Goal: Task Accomplishment & Management: Use online tool/utility

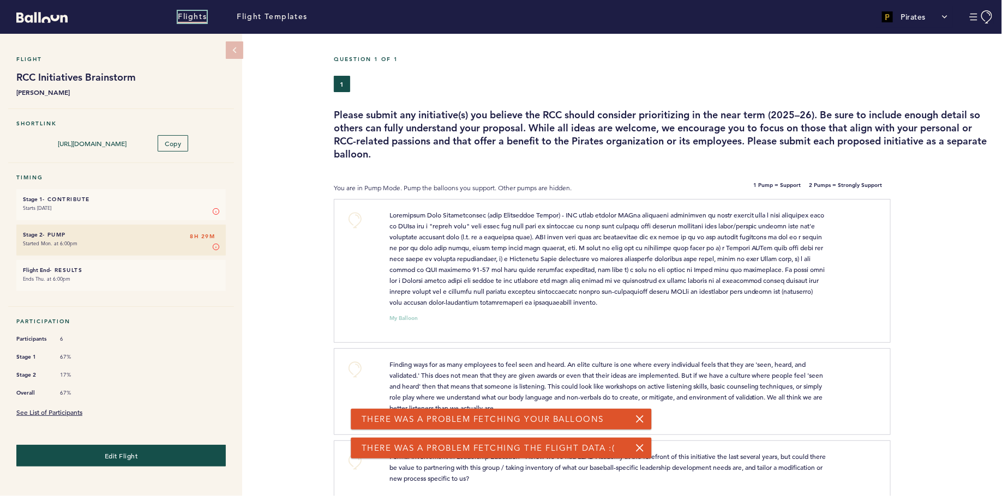
click at [200, 16] on link "Flights" at bounding box center [192, 17] width 29 height 12
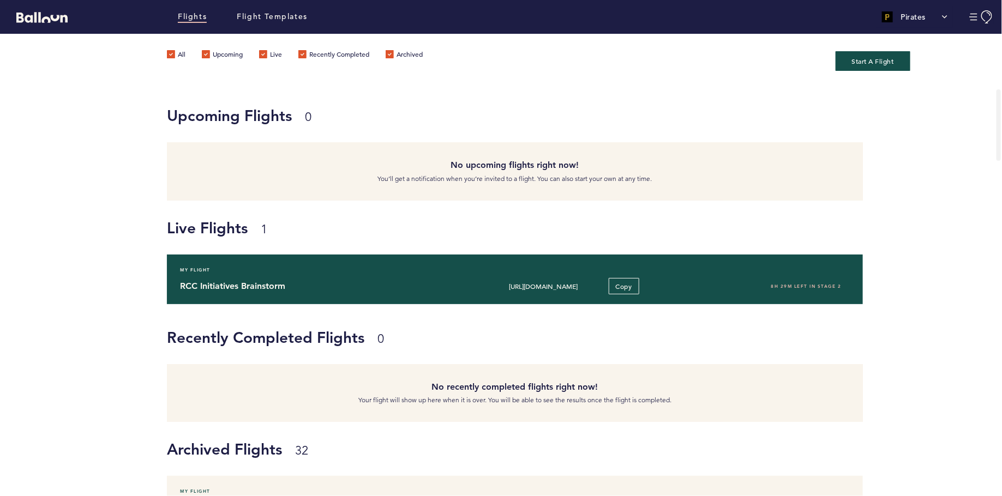
click at [235, 274] on div "My Flight" at bounding box center [515, 270] width 686 height 11
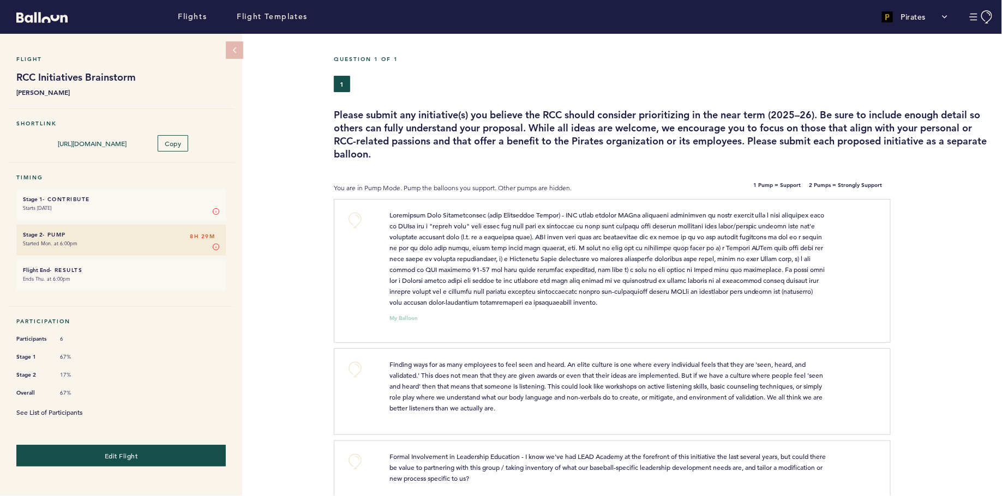
click at [74, 408] on link "See List of Participants" at bounding box center [49, 412] width 66 height 9
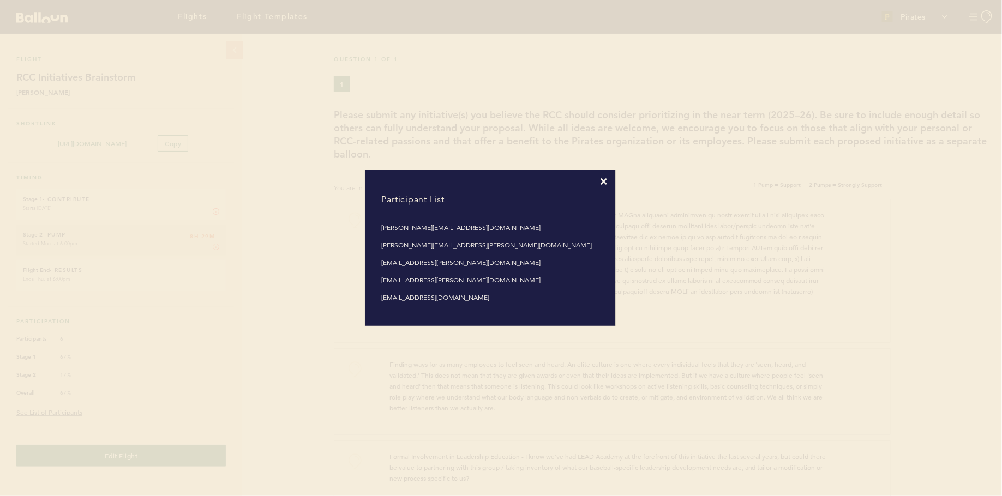
click at [602, 178] on icon at bounding box center [603, 181] width 7 height 7
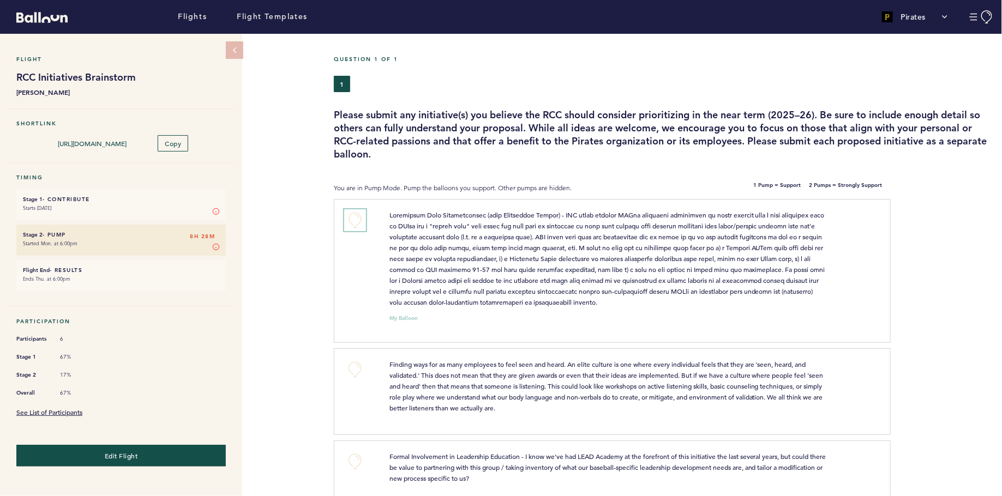
click at [355, 218] on button "+0" at bounding box center [355, 220] width 22 height 22
click at [355, 218] on span "+1" at bounding box center [355, 218] width 8 height 11
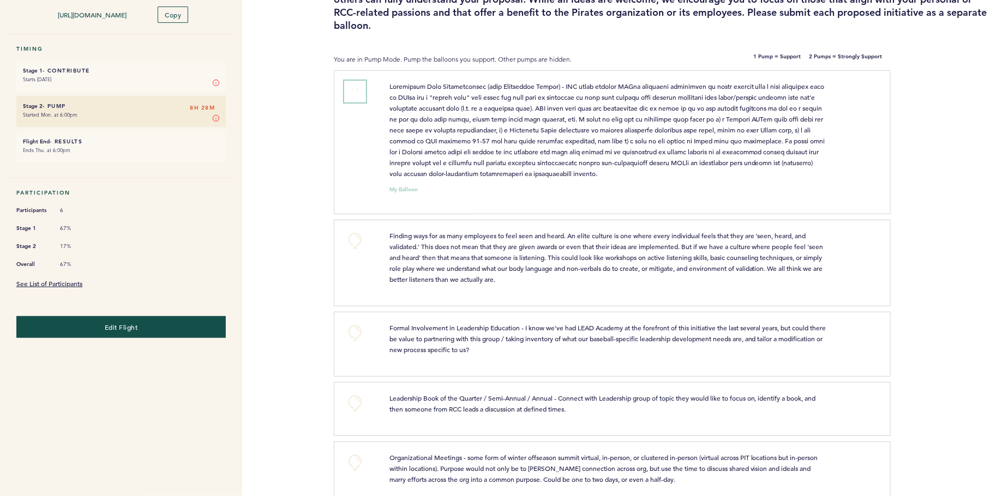
scroll to position [134, 0]
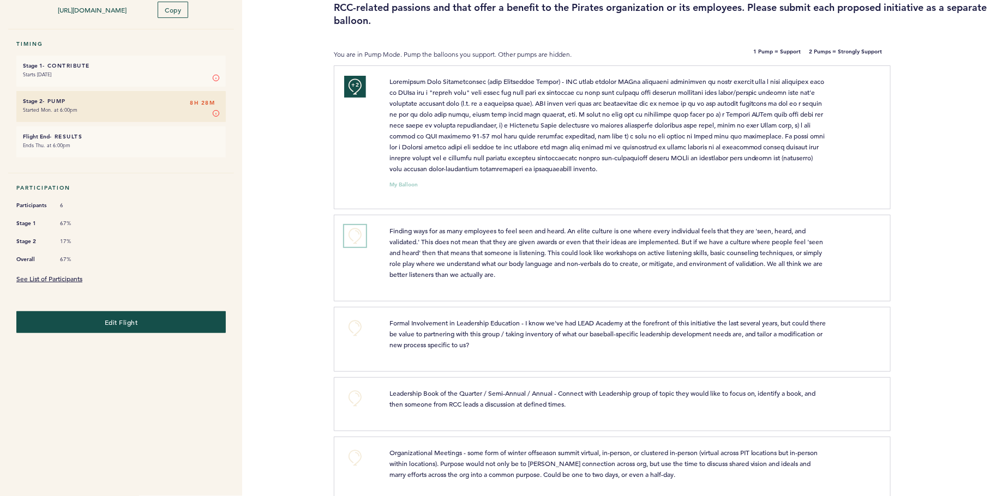
click at [354, 225] on button "+0" at bounding box center [355, 236] width 22 height 22
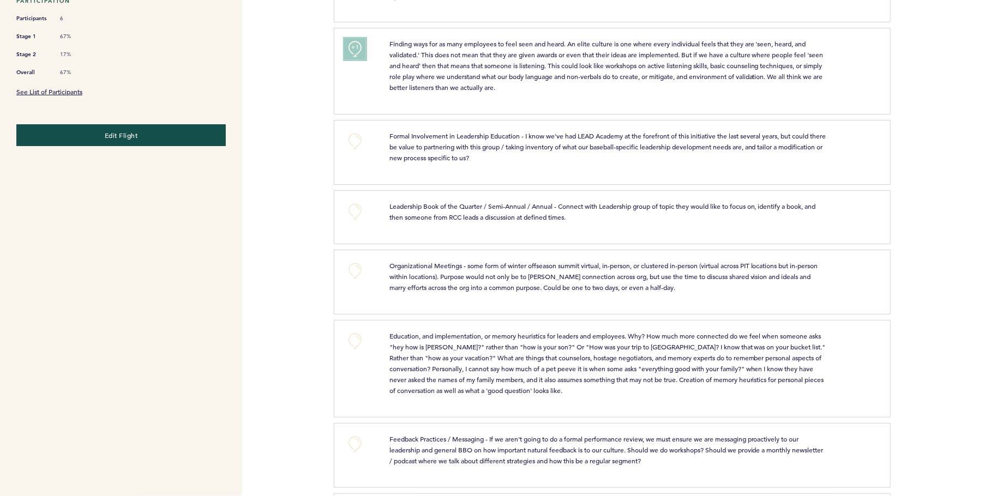
scroll to position [322, 0]
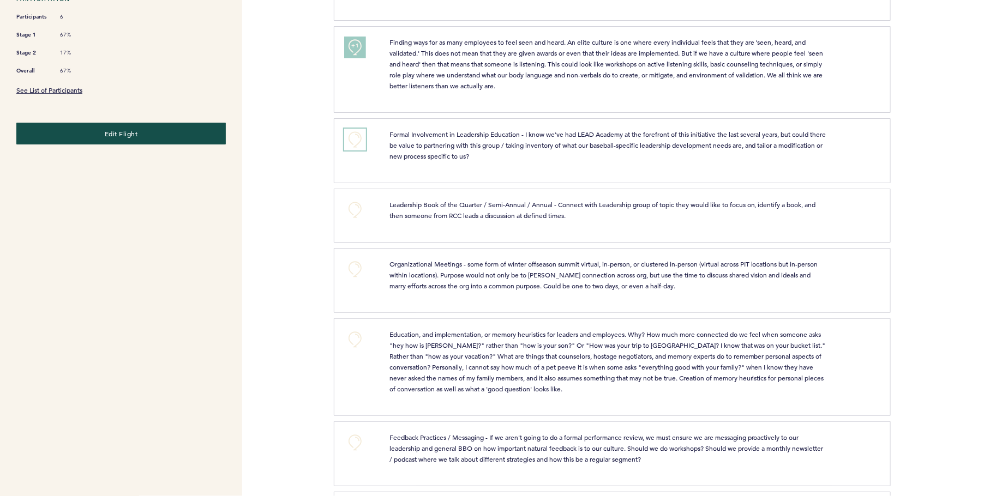
click at [352, 129] on button "+0" at bounding box center [355, 140] width 22 height 22
click at [352, 129] on button "+1" at bounding box center [355, 140] width 22 height 22
click at [351, 202] on button "+0" at bounding box center [355, 210] width 22 height 22
click at [351, 203] on span "+1" at bounding box center [355, 208] width 8 height 11
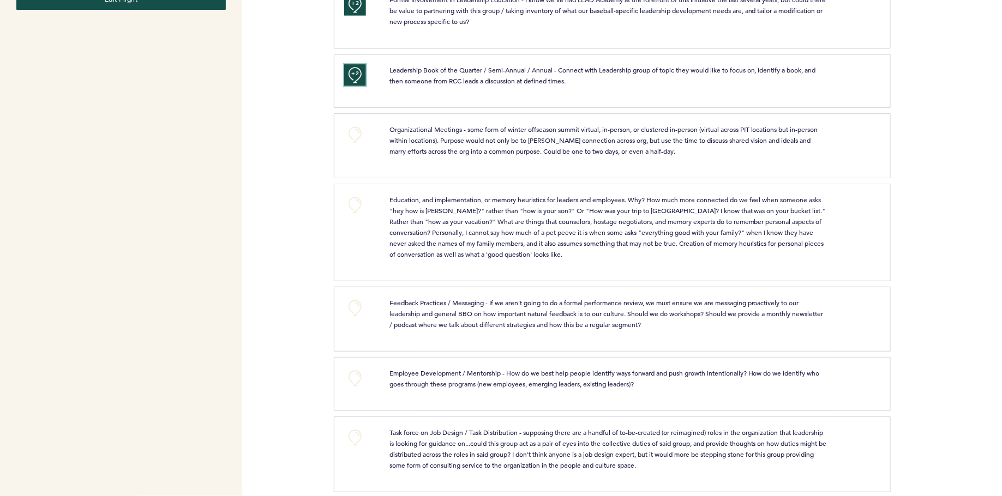
scroll to position [468, 0]
